Goal: Task Accomplishment & Management: Complete application form

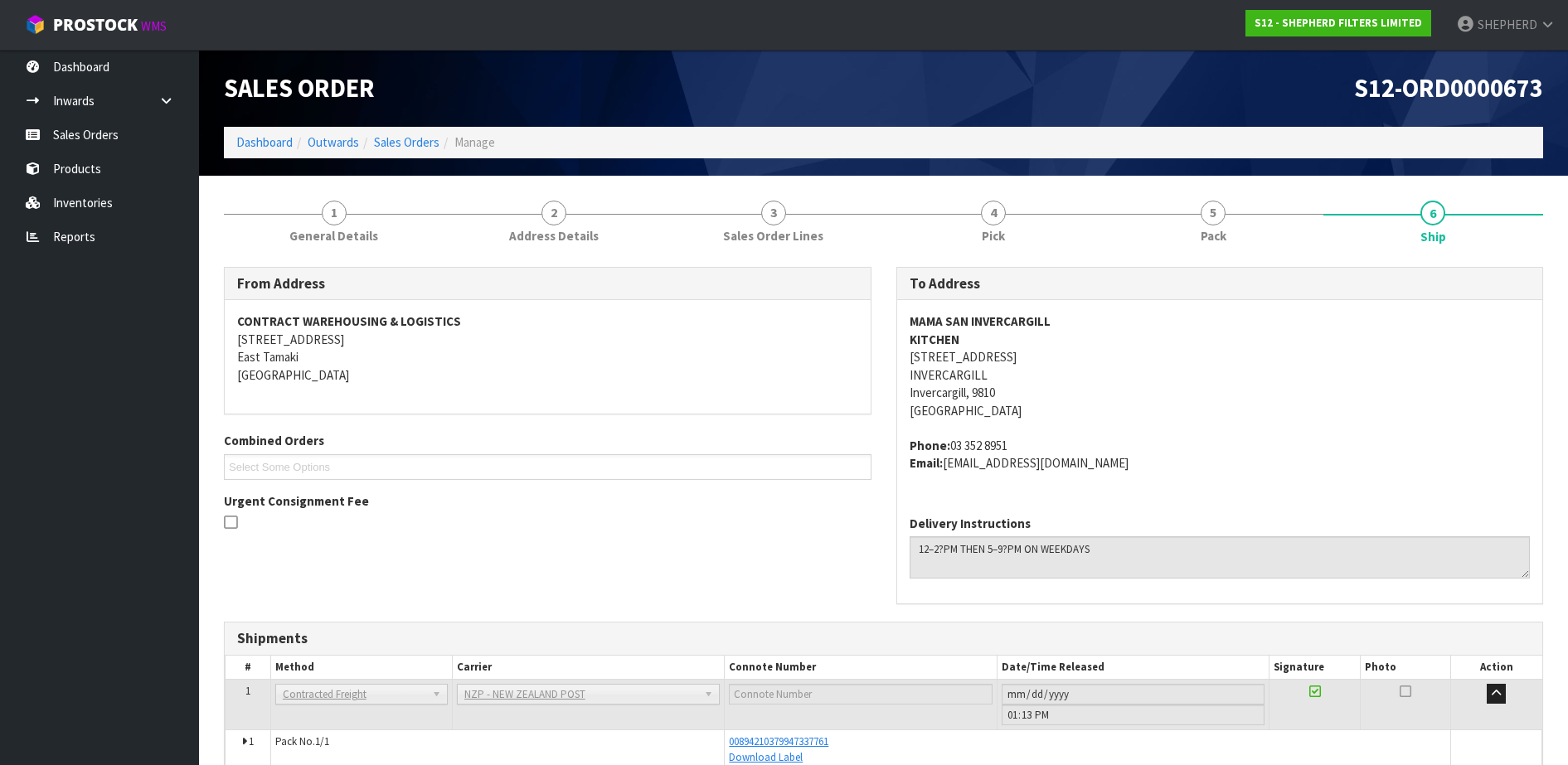
scroll to position [83, 0]
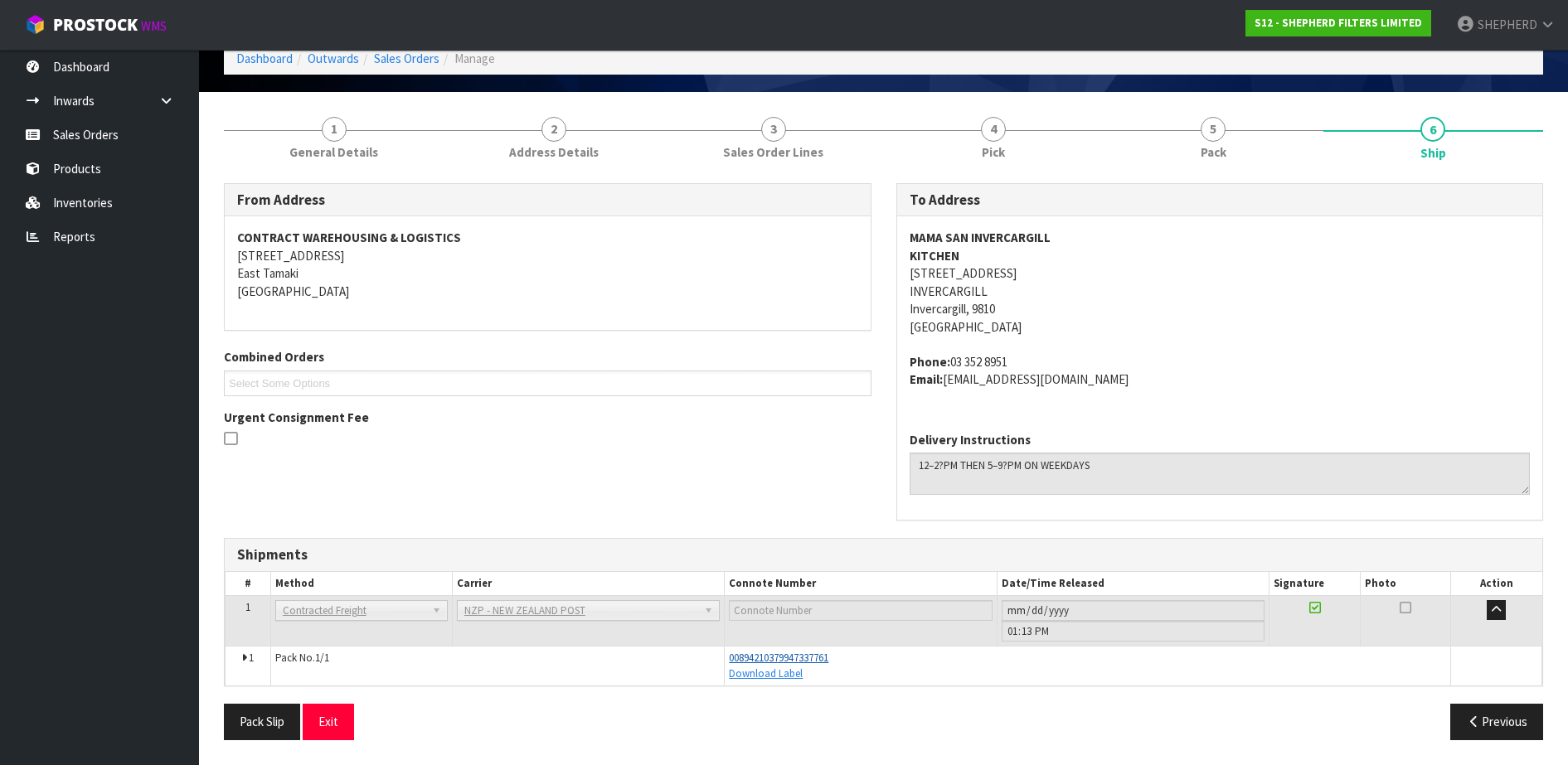
click at [819, 660] on span "00894210379947337761" at bounding box center [778, 658] width 99 height 14
click at [75, 146] on link "Sales Orders" at bounding box center [99, 135] width 199 height 34
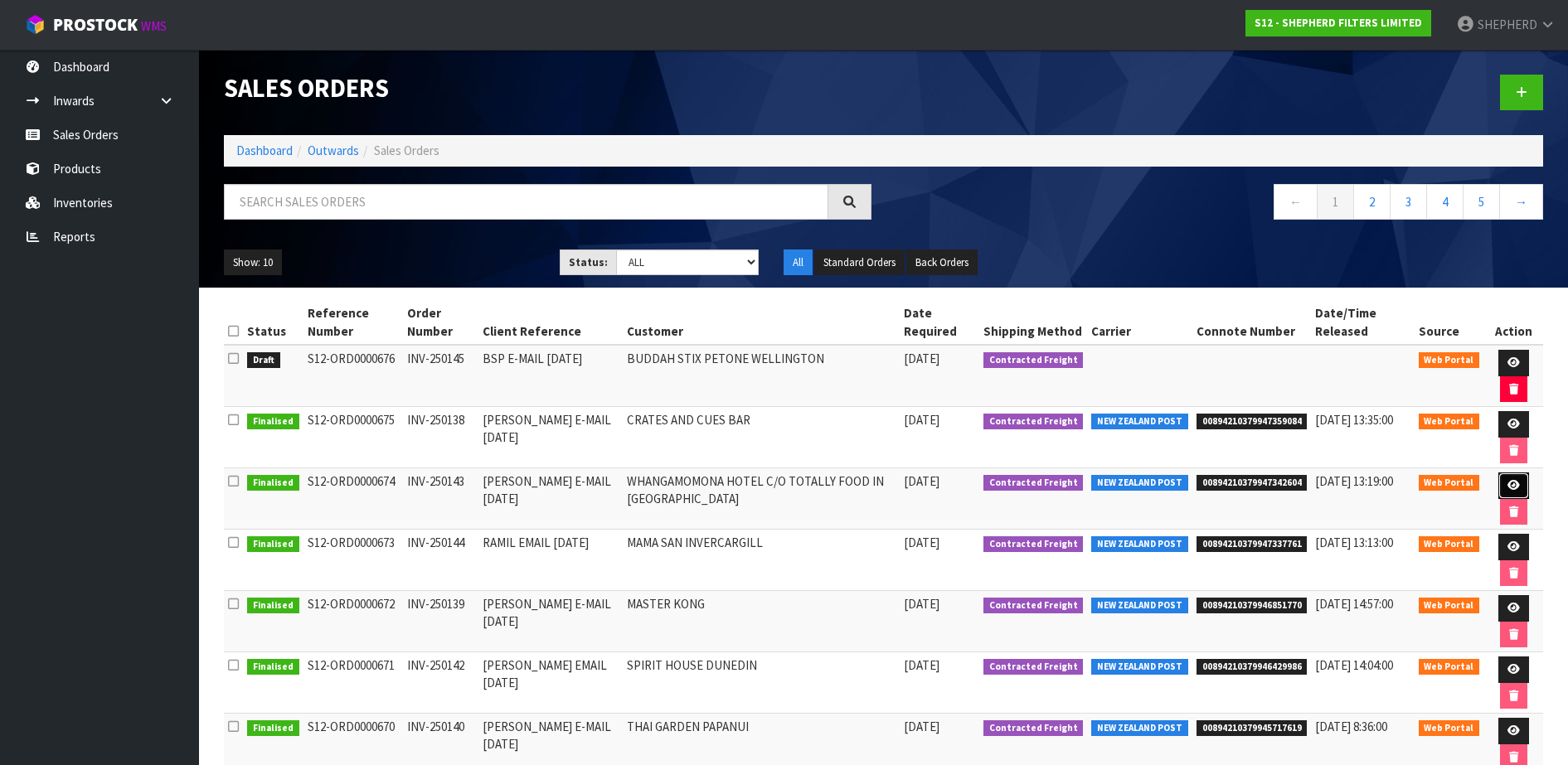
click at [1510, 481] on icon at bounding box center [1514, 486] width 12 height 11
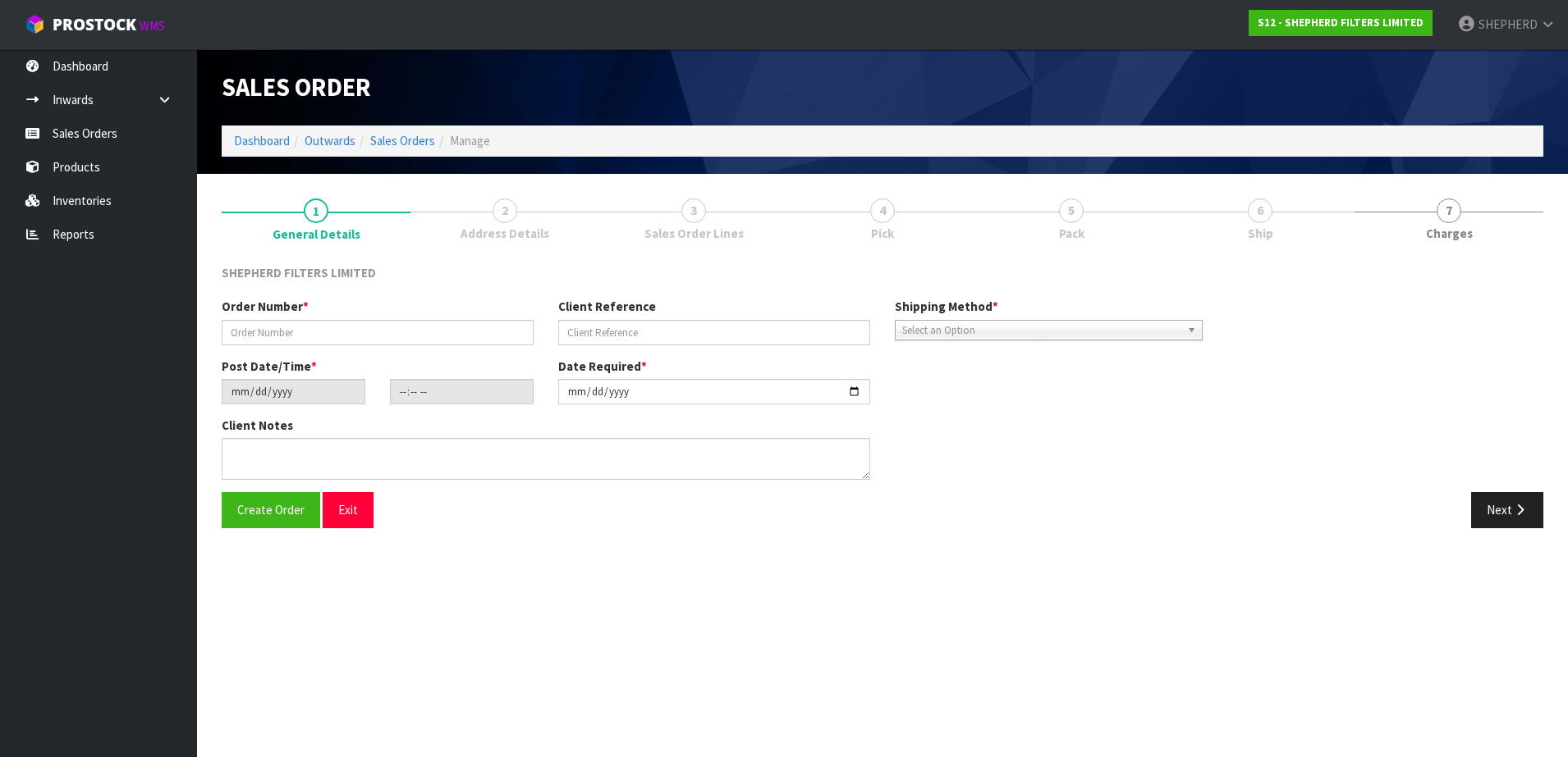
type input "INV-250143"
type input "[PERSON_NAME] E-MAIL [DATE]"
type input "[DATE]"
type input "17:13:00.000"
type input "[DATE]"
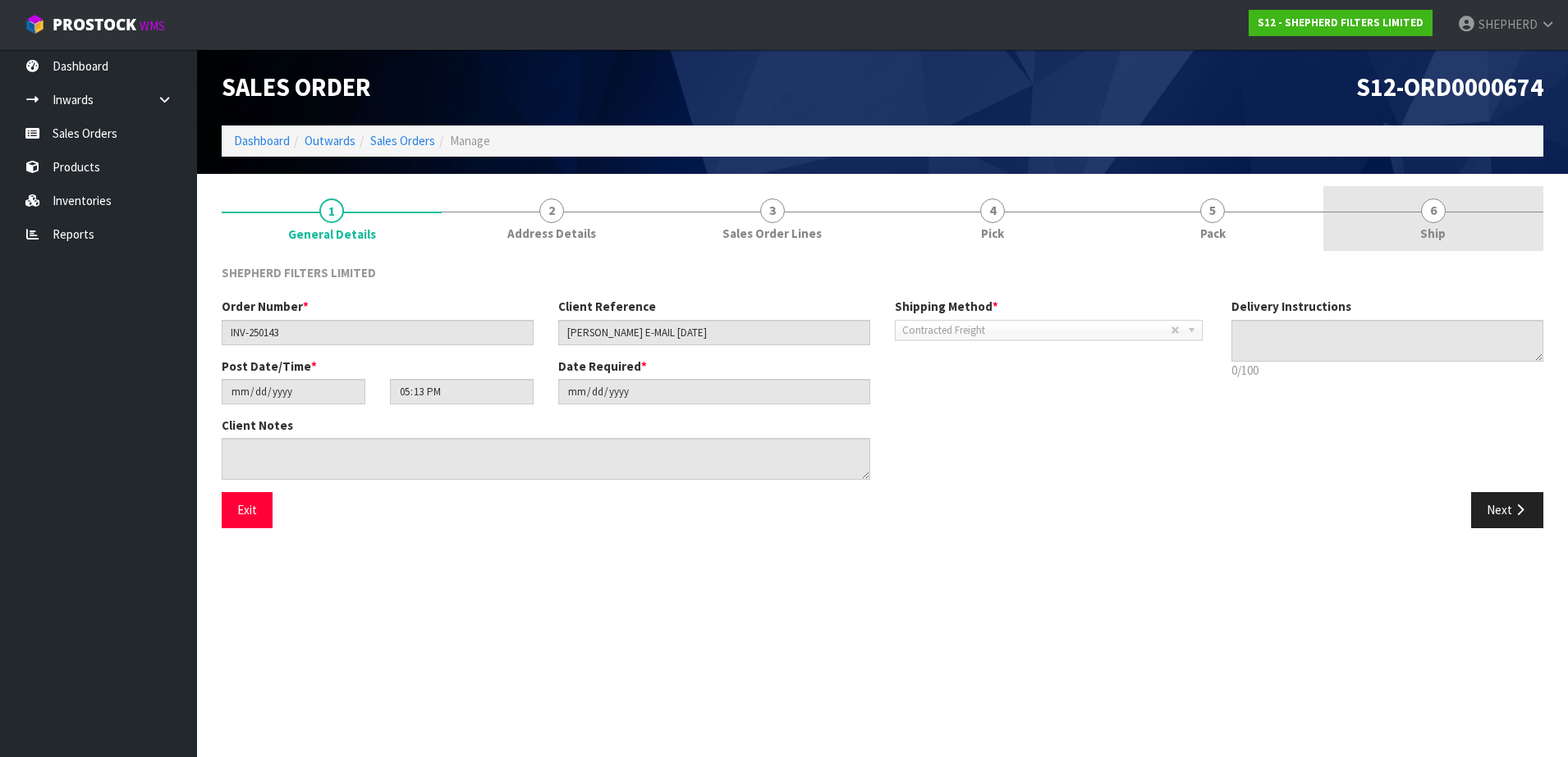
click at [1432, 205] on span "6" at bounding box center [1433, 211] width 25 height 25
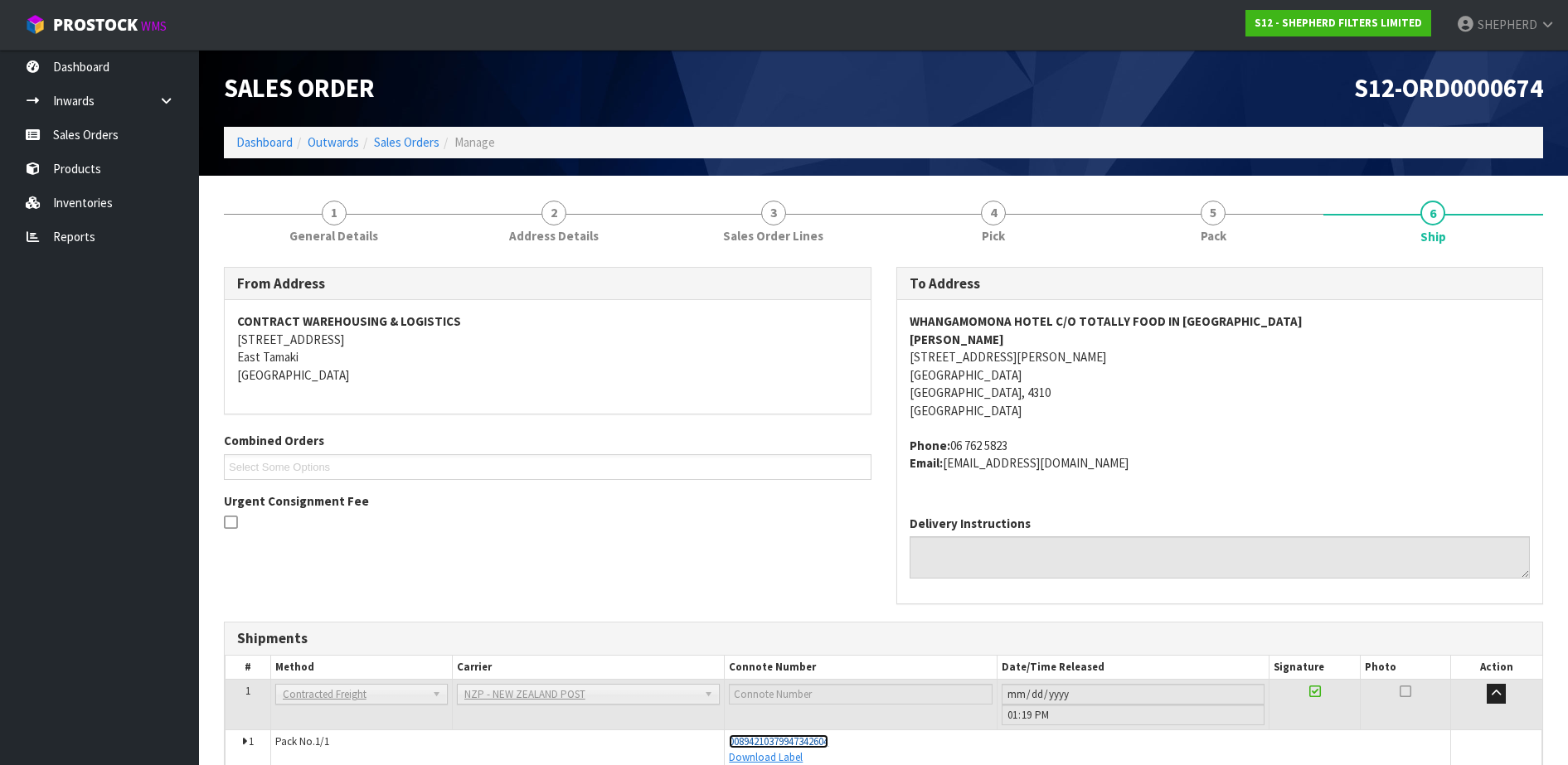
click at [807, 743] on span "00894210379947342604" at bounding box center [778, 742] width 99 height 14
click at [93, 145] on link "Sales Orders" at bounding box center [99, 135] width 199 height 34
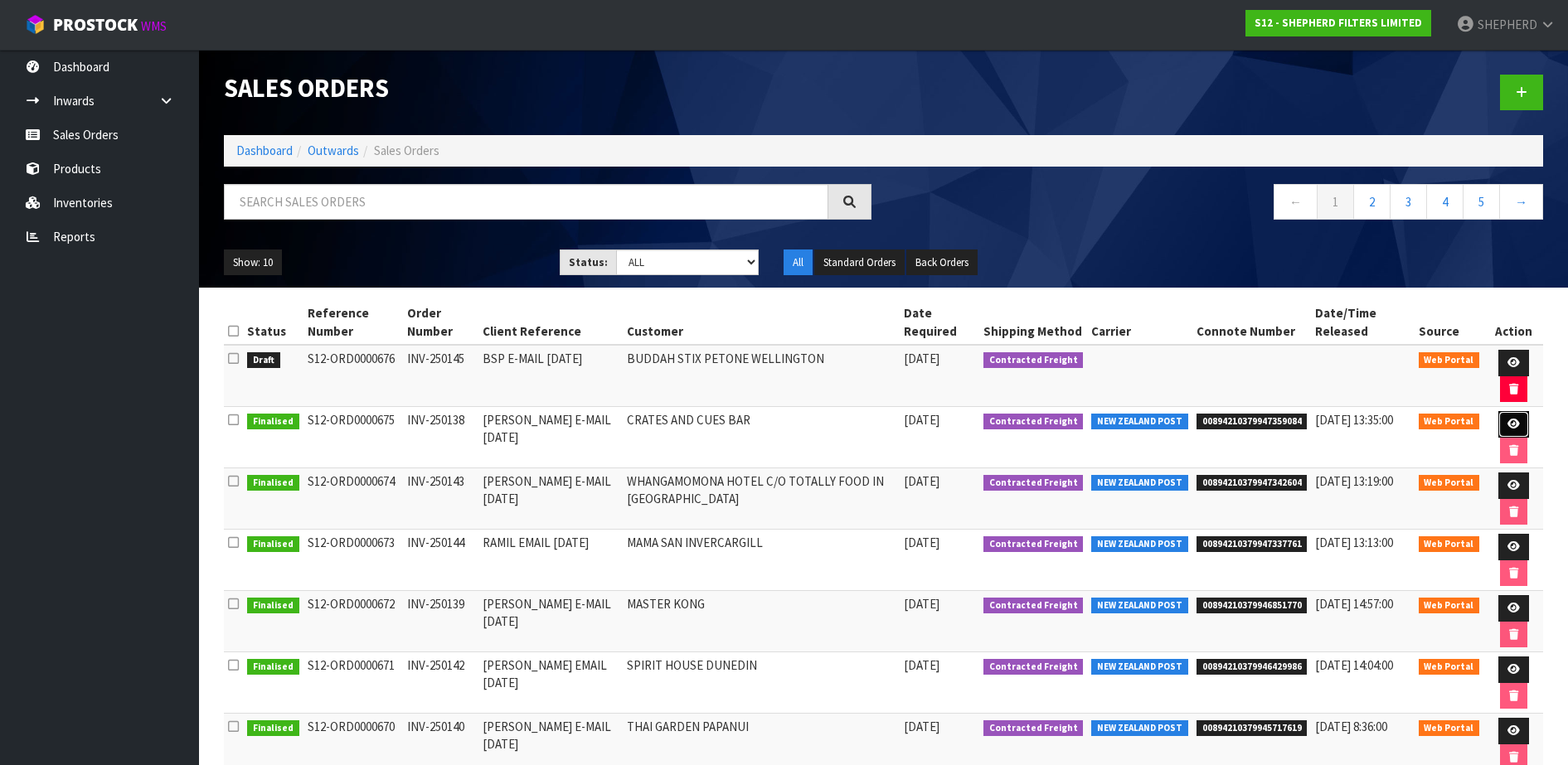
click at [1520, 426] on link at bounding box center [1513, 425] width 31 height 27
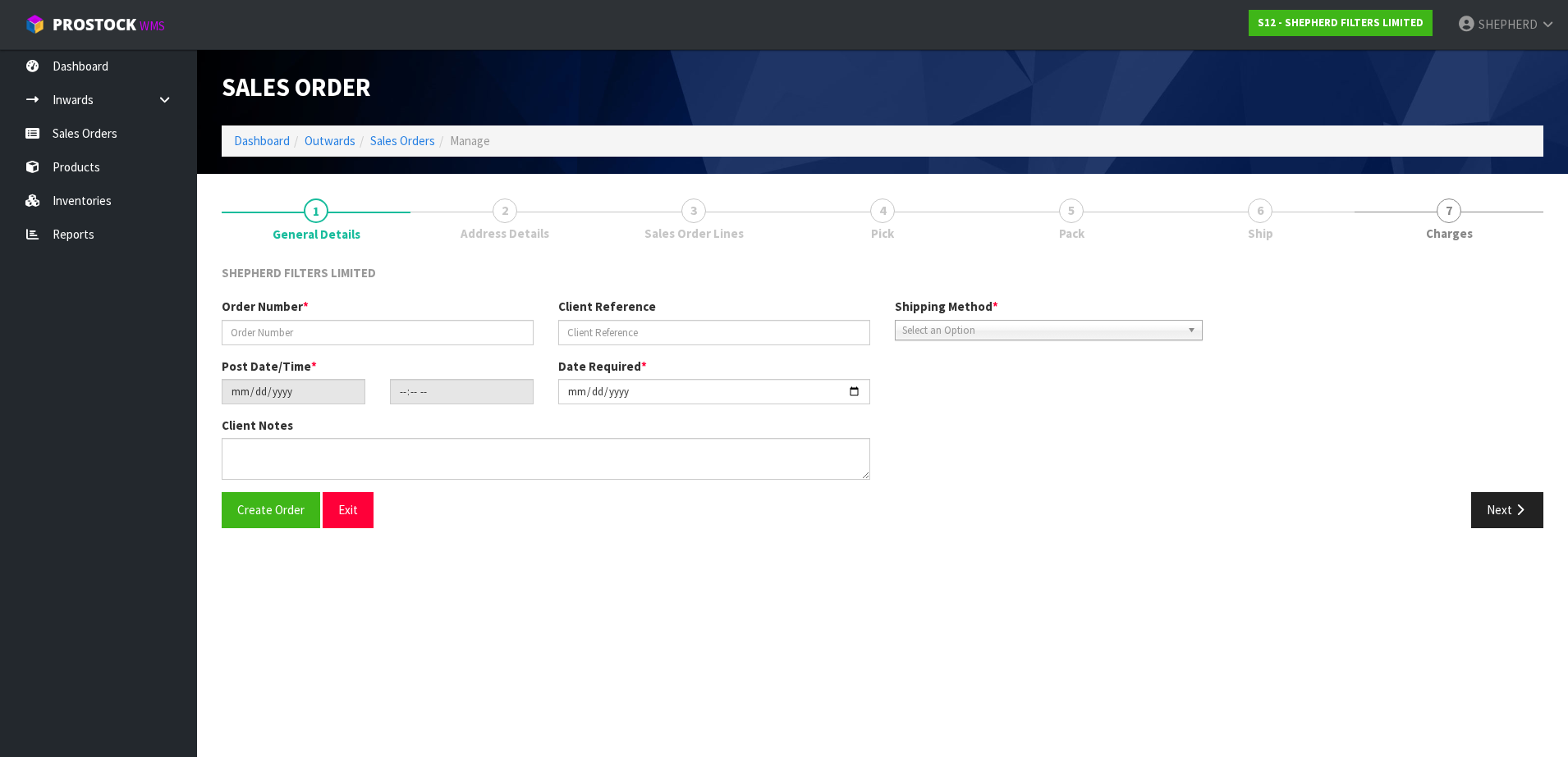
type input "INV-250138"
type input "[PERSON_NAME] E-MAIL [DATE]"
type input "[DATE]"
type input "15:18:00.000"
type input "[DATE]"
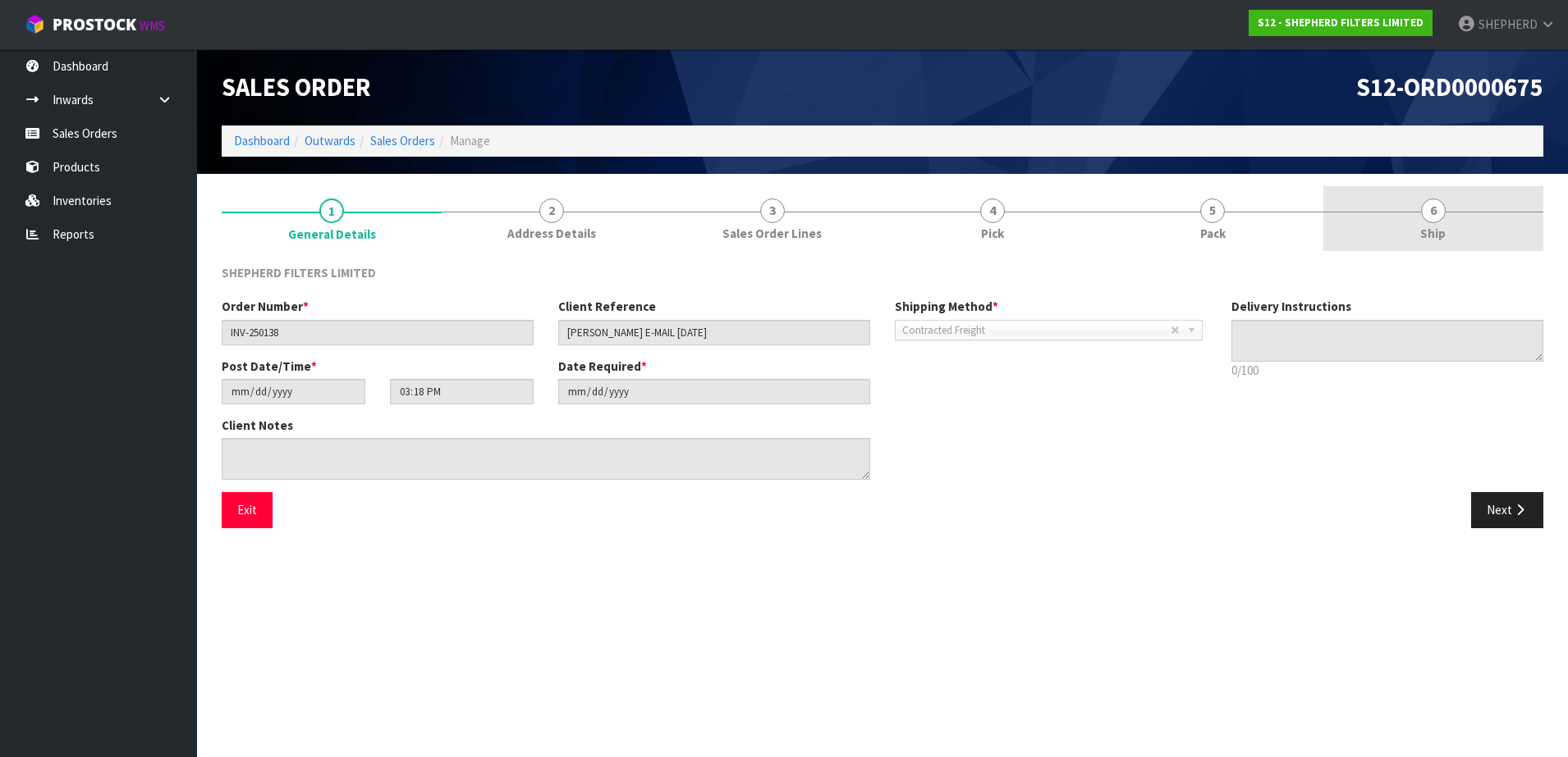
click at [1435, 208] on span "6" at bounding box center [1433, 211] width 25 height 25
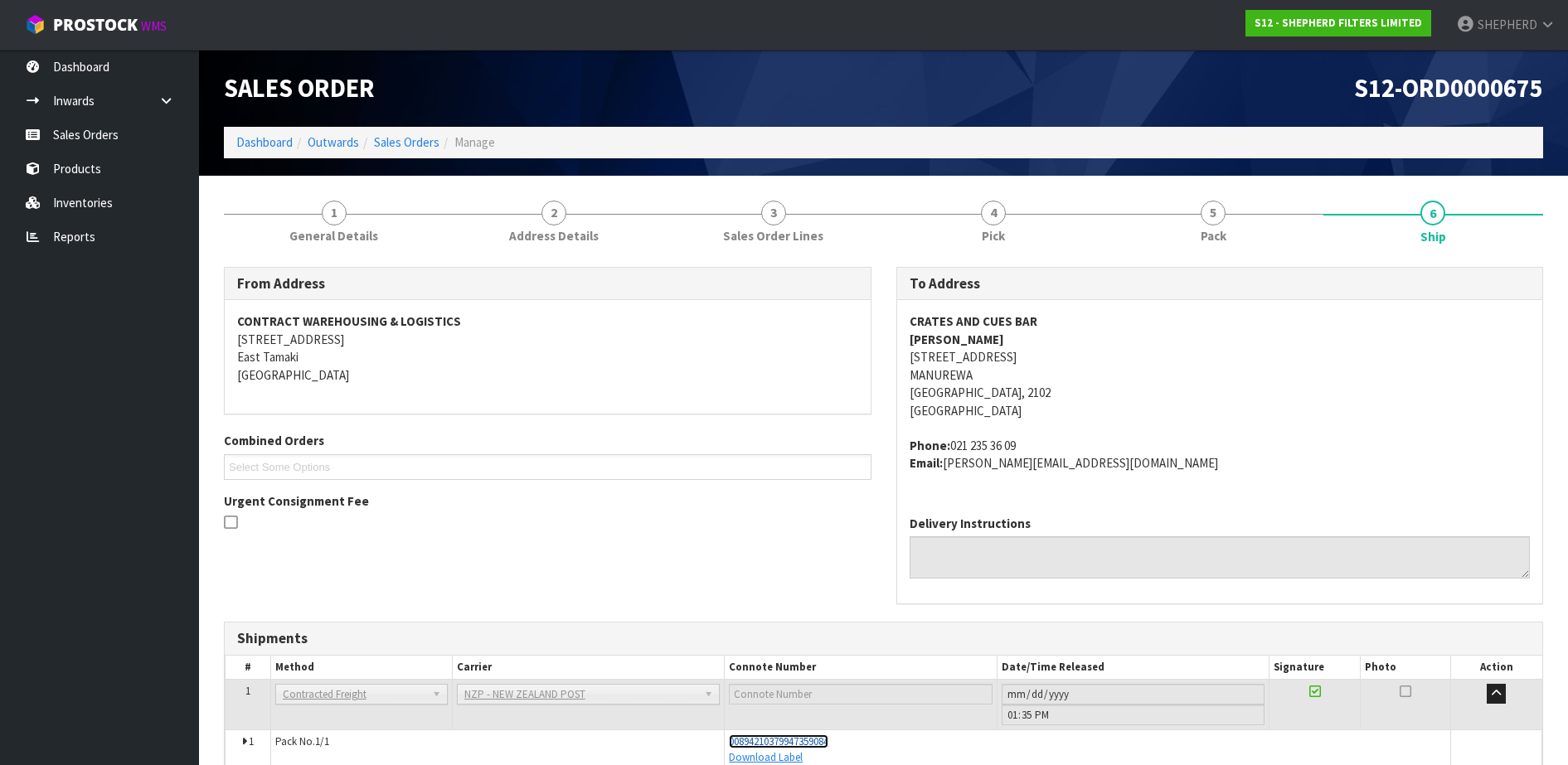
click at [807, 743] on span "00894210379947359084" at bounding box center [778, 742] width 99 height 14
click at [58, 127] on link "Sales Orders" at bounding box center [99, 135] width 199 height 34
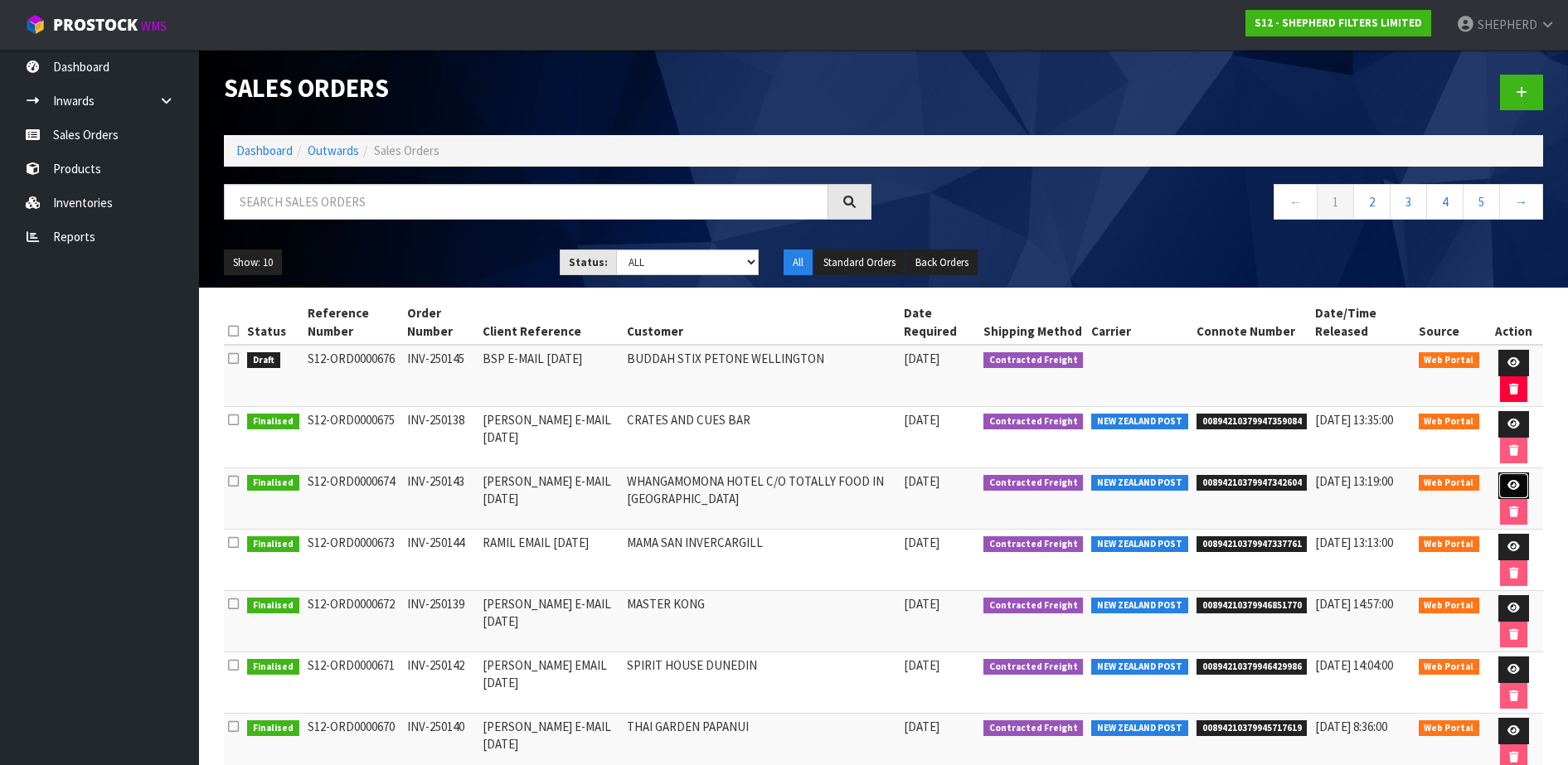
click at [1513, 477] on link at bounding box center [1513, 486] width 31 height 27
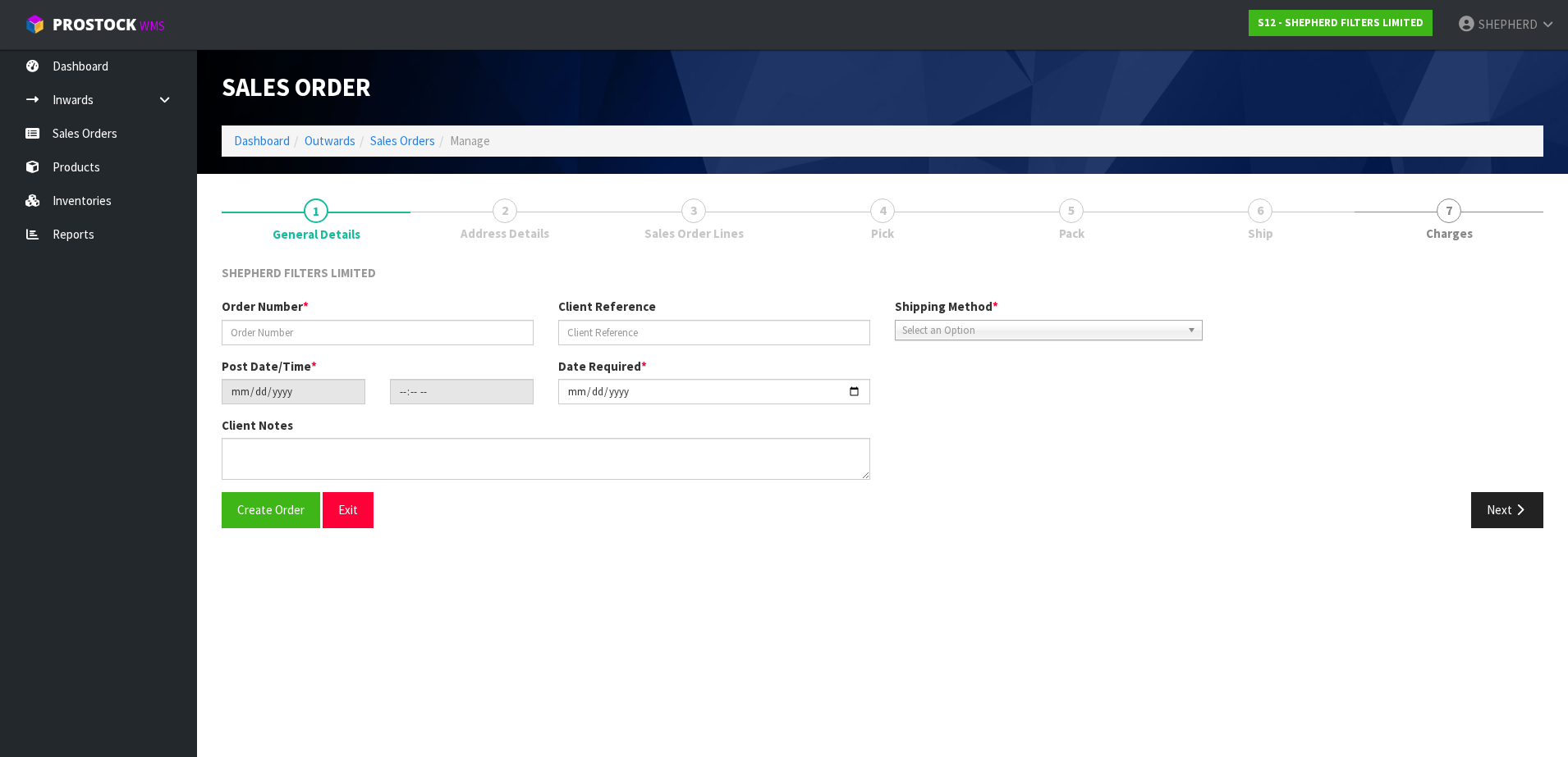
type input "INV-250143"
type input "[PERSON_NAME] E-MAIL [DATE]"
type input "[DATE]"
type input "17:13:00.000"
type input "[DATE]"
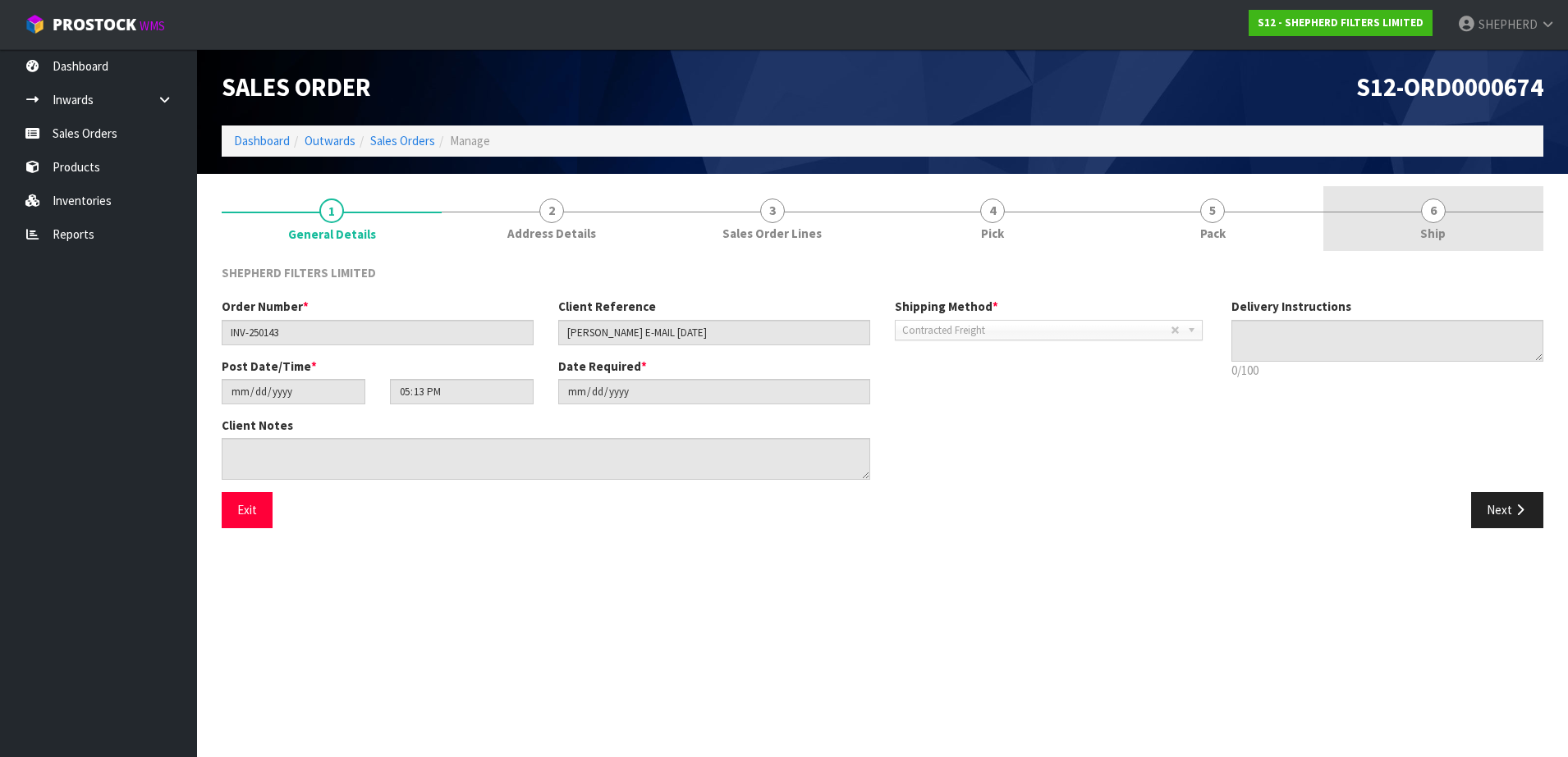
click at [1443, 201] on link "6 Ship" at bounding box center [1433, 218] width 220 height 65
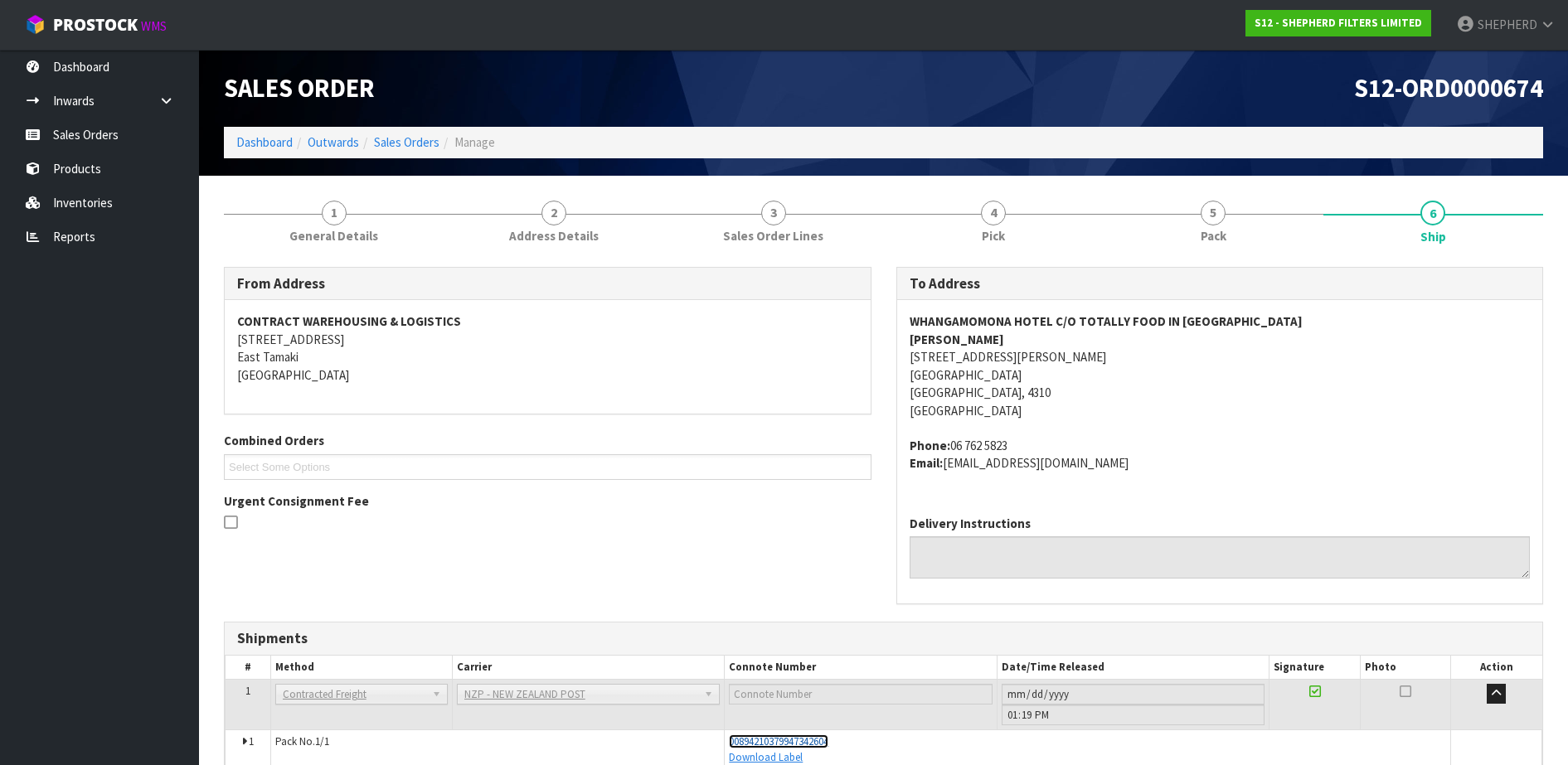
click at [822, 744] on span "00894210379947342604" at bounding box center [778, 742] width 99 height 14
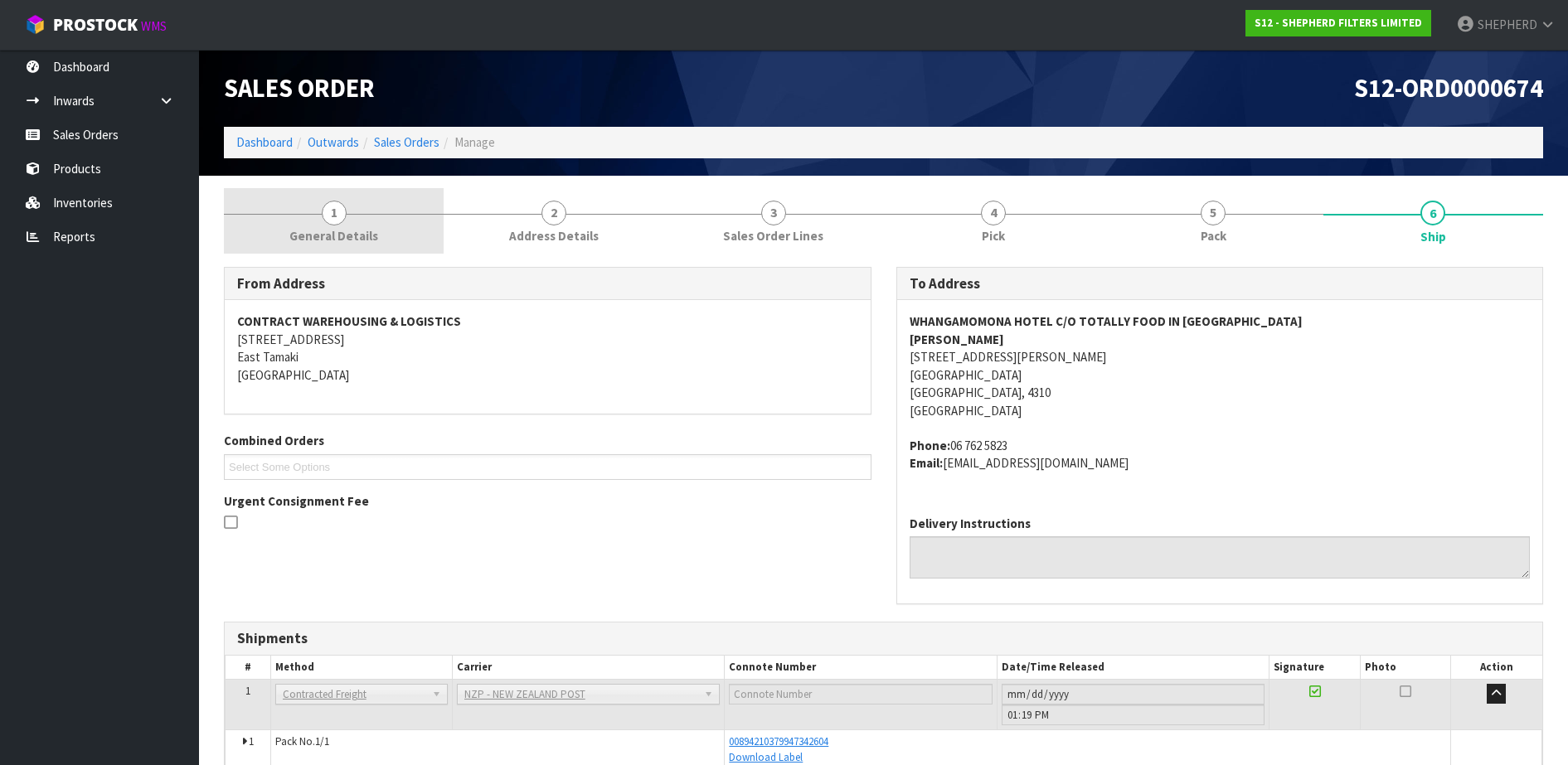
click at [331, 212] on span "1" at bounding box center [334, 213] width 25 height 25
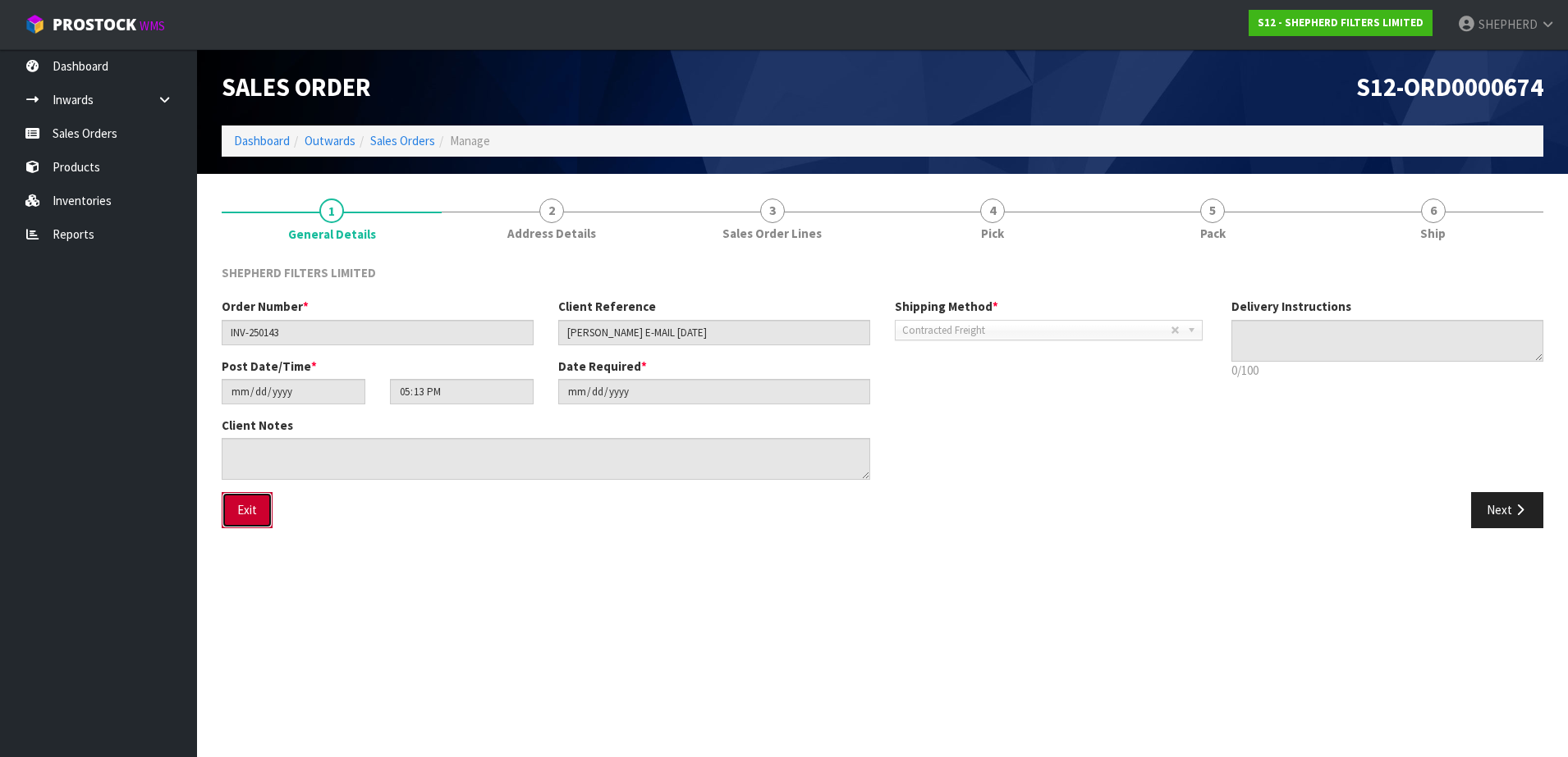
click at [239, 510] on button "Exit" at bounding box center [247, 510] width 51 height 35
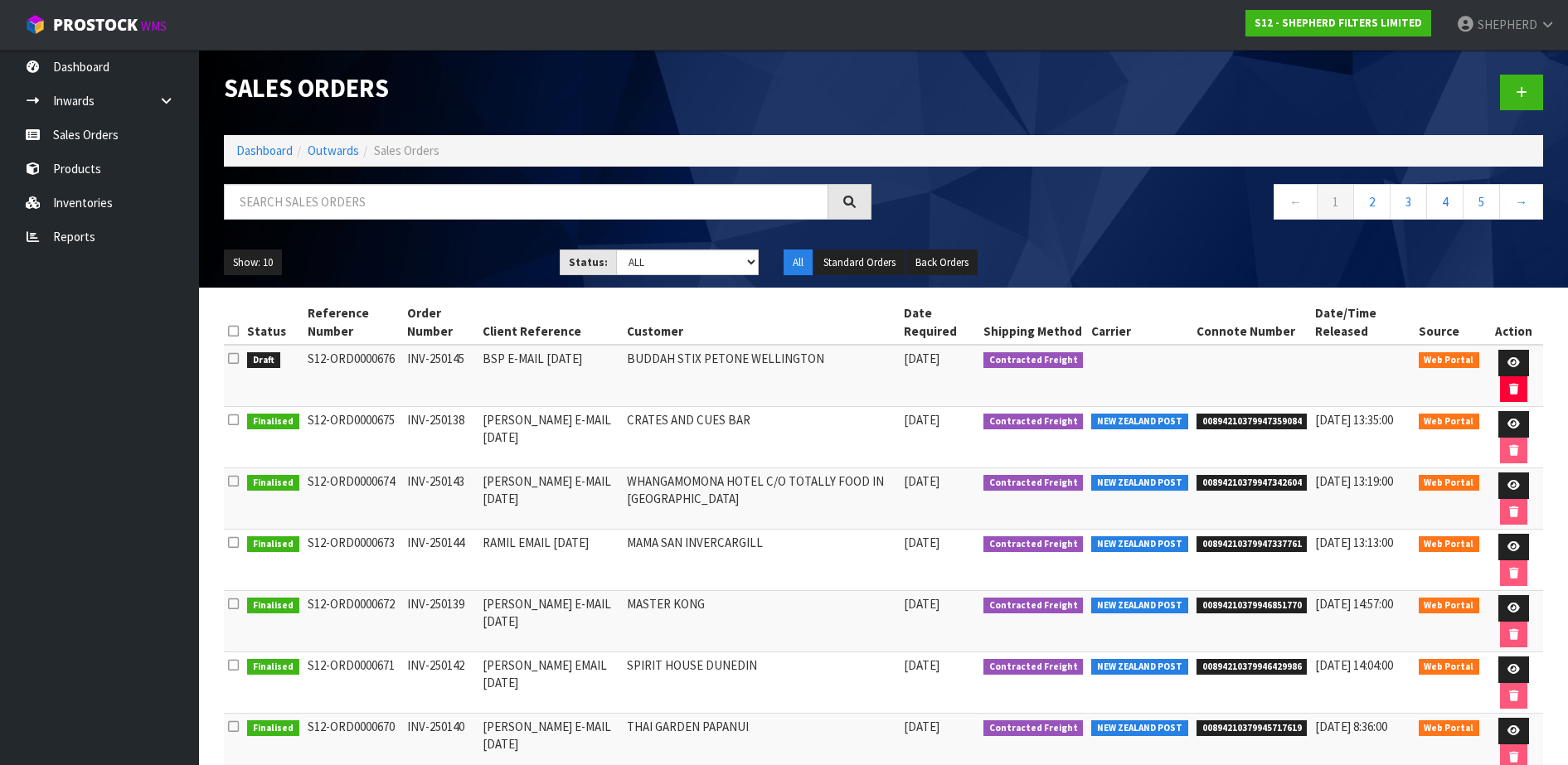
drag, startPoint x: 394, startPoint y: 482, endPoint x: 303, endPoint y: 484, distance: 91.0
click at [303, 484] on td "S12-ORD0000674" at bounding box center [353, 499] width 99 height 61
copy td "S12-ORD0000674"
click at [1505, 482] on link at bounding box center [1513, 486] width 31 height 27
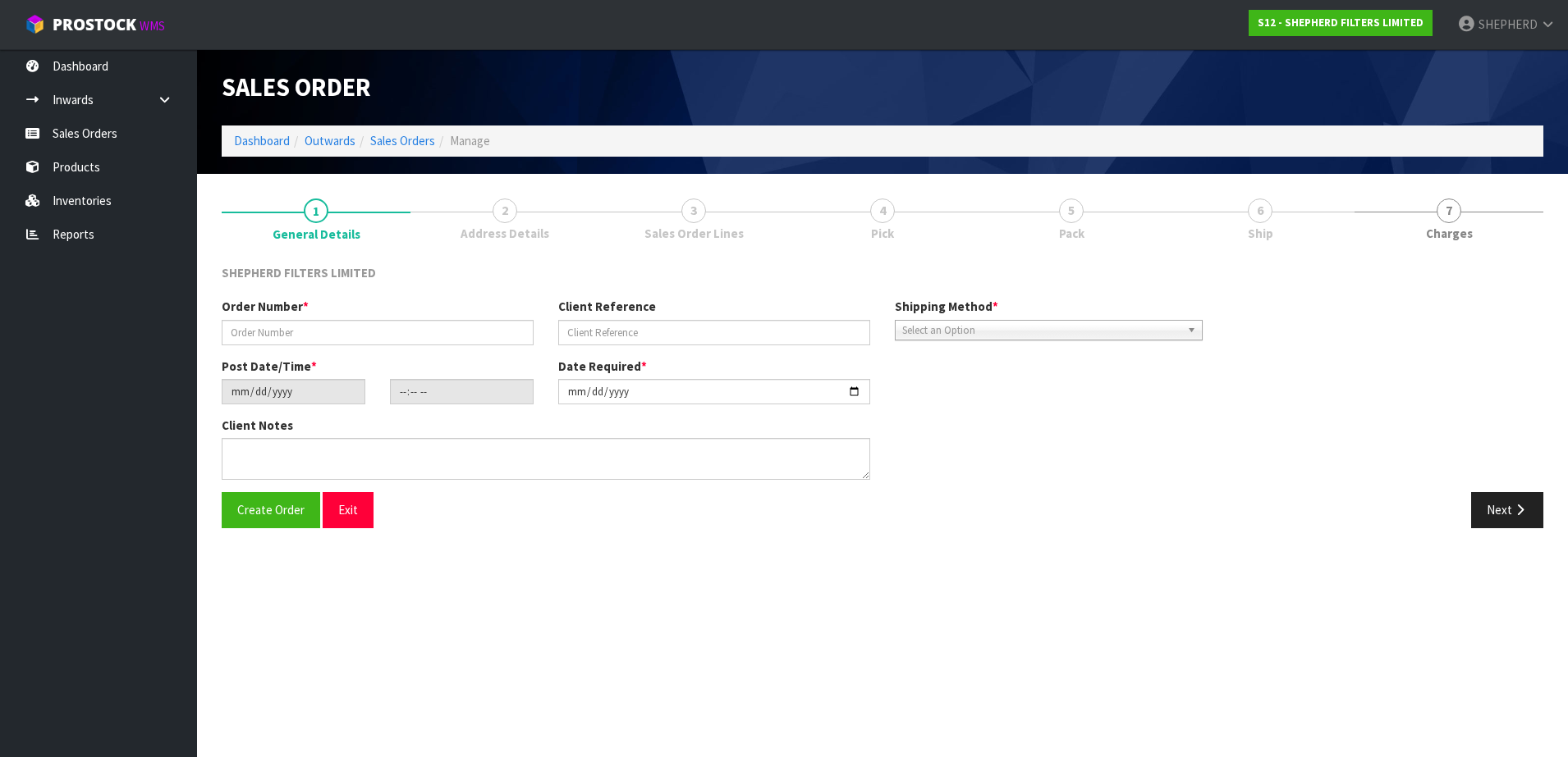
type input "INV-250143"
type input "[PERSON_NAME] E-MAIL [DATE]"
type input "[DATE]"
type input "17:13:00.000"
type input "[DATE]"
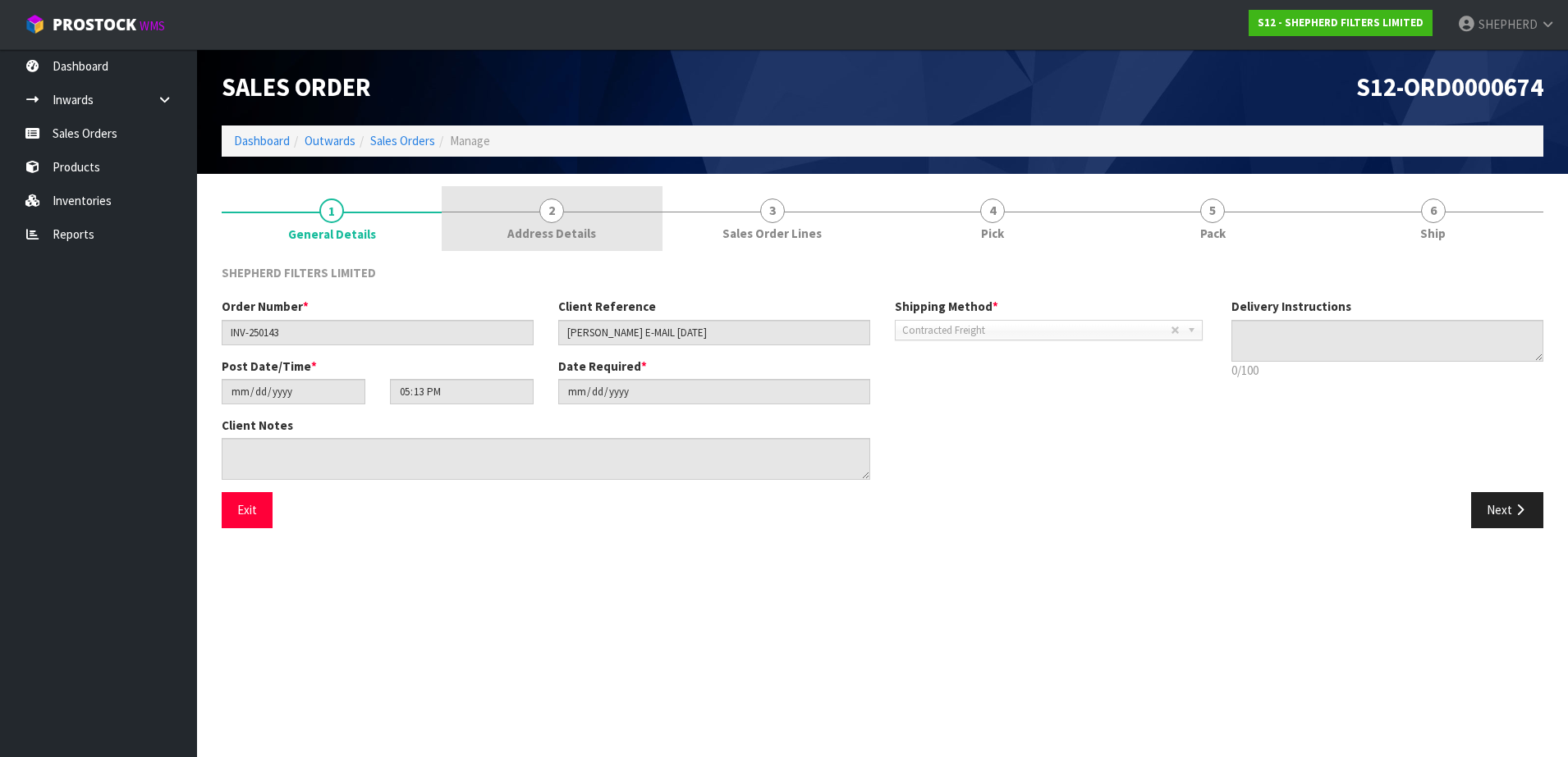
click at [556, 211] on span "2" at bounding box center [552, 211] width 25 height 25
